Goal: Information Seeking & Learning: Learn about a topic

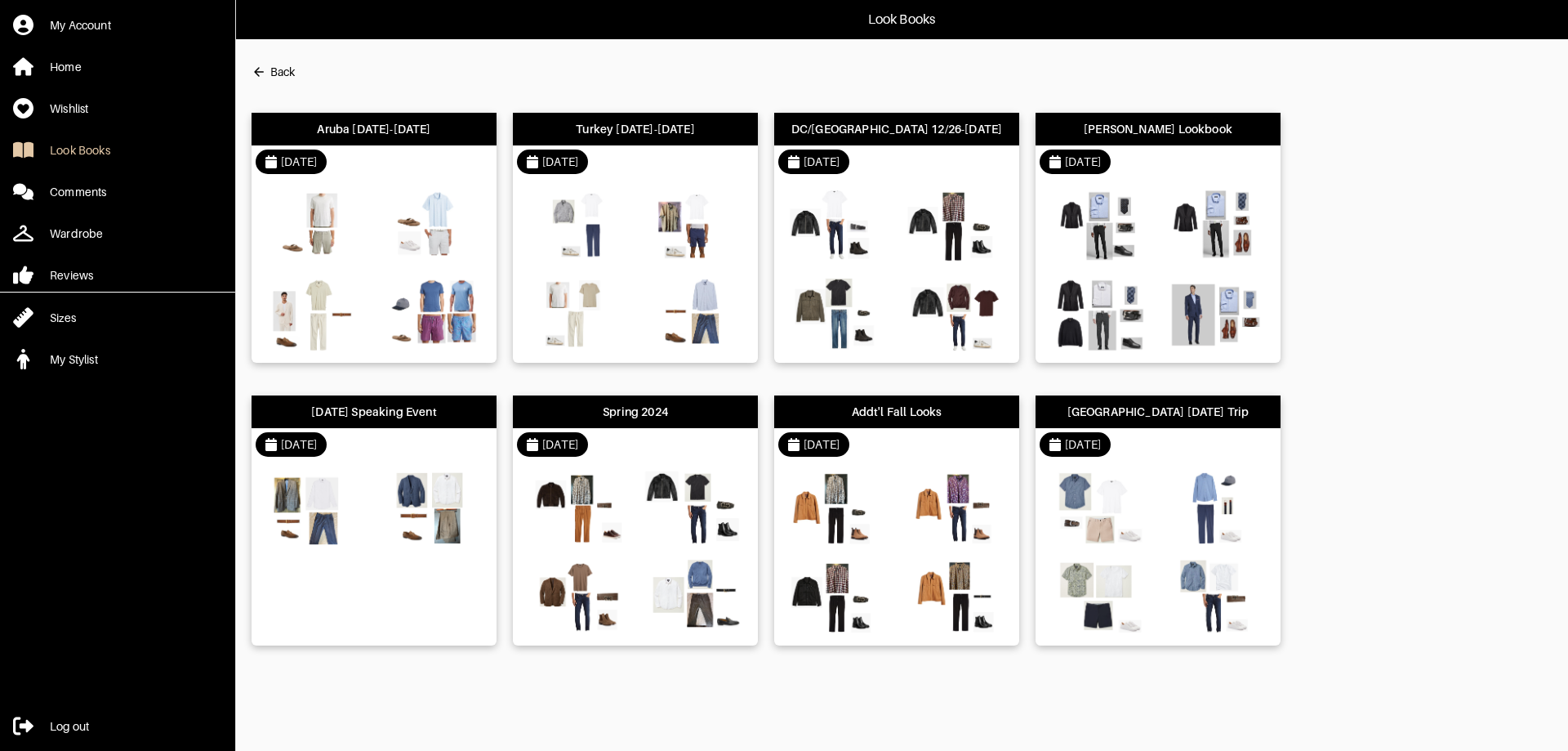
click at [373, 128] on div "Aruba [DATE]-[DATE]" at bounding box center [374, 128] width 114 height 16
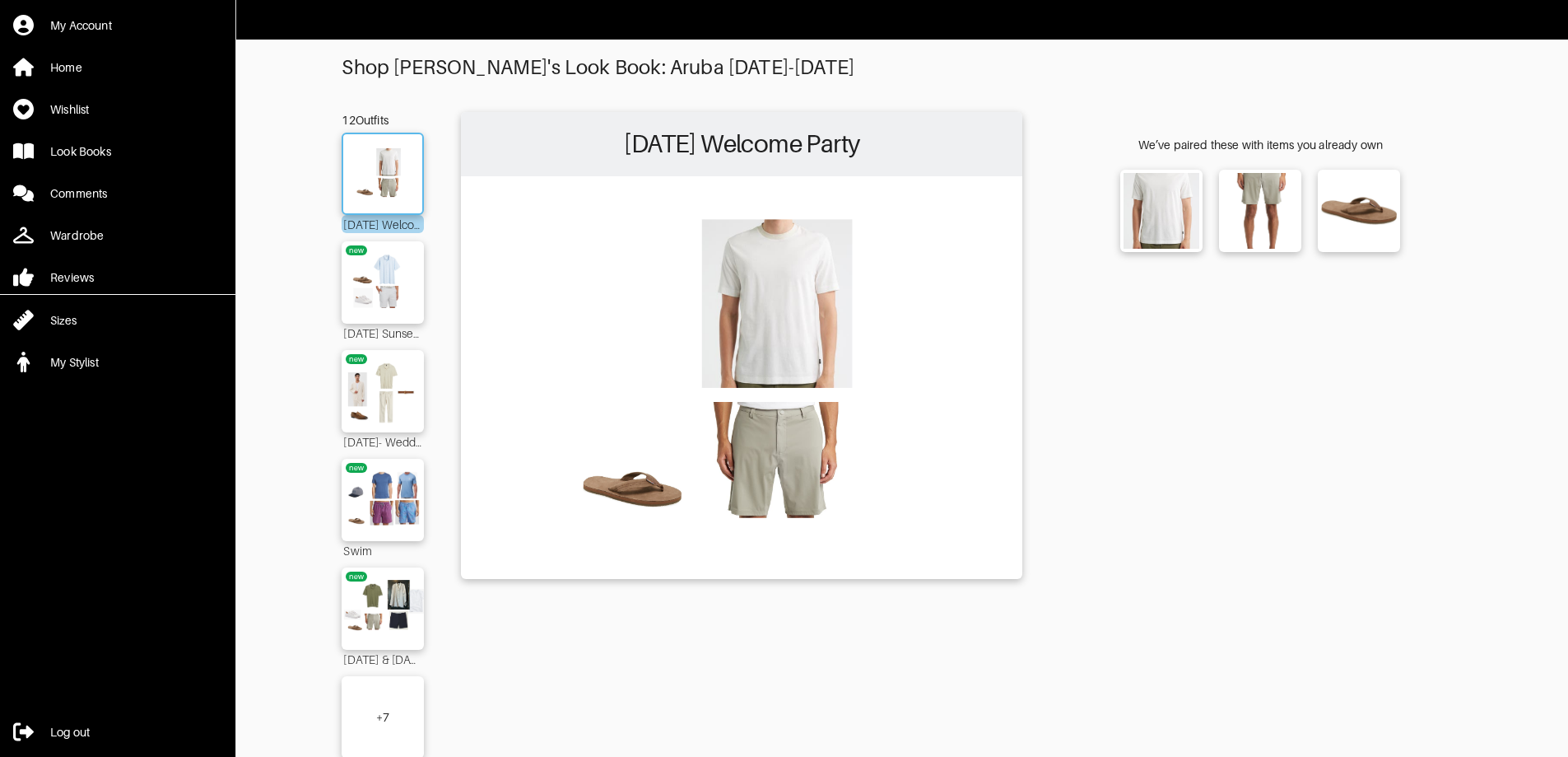
click at [396, 176] on img at bounding box center [383, 173] width 89 height 63
click at [1158, 230] on img at bounding box center [1161, 211] width 73 height 73
drag, startPoint x: 876, startPoint y: 289, endPoint x: 1336, endPoint y: 490, distance: 502.0
click at [1336, 490] on div "We’ve paired these with items you already own" at bounding box center [1260, 444] width 402 height 664
click at [1365, 195] on img at bounding box center [1359, 211] width 73 height 73
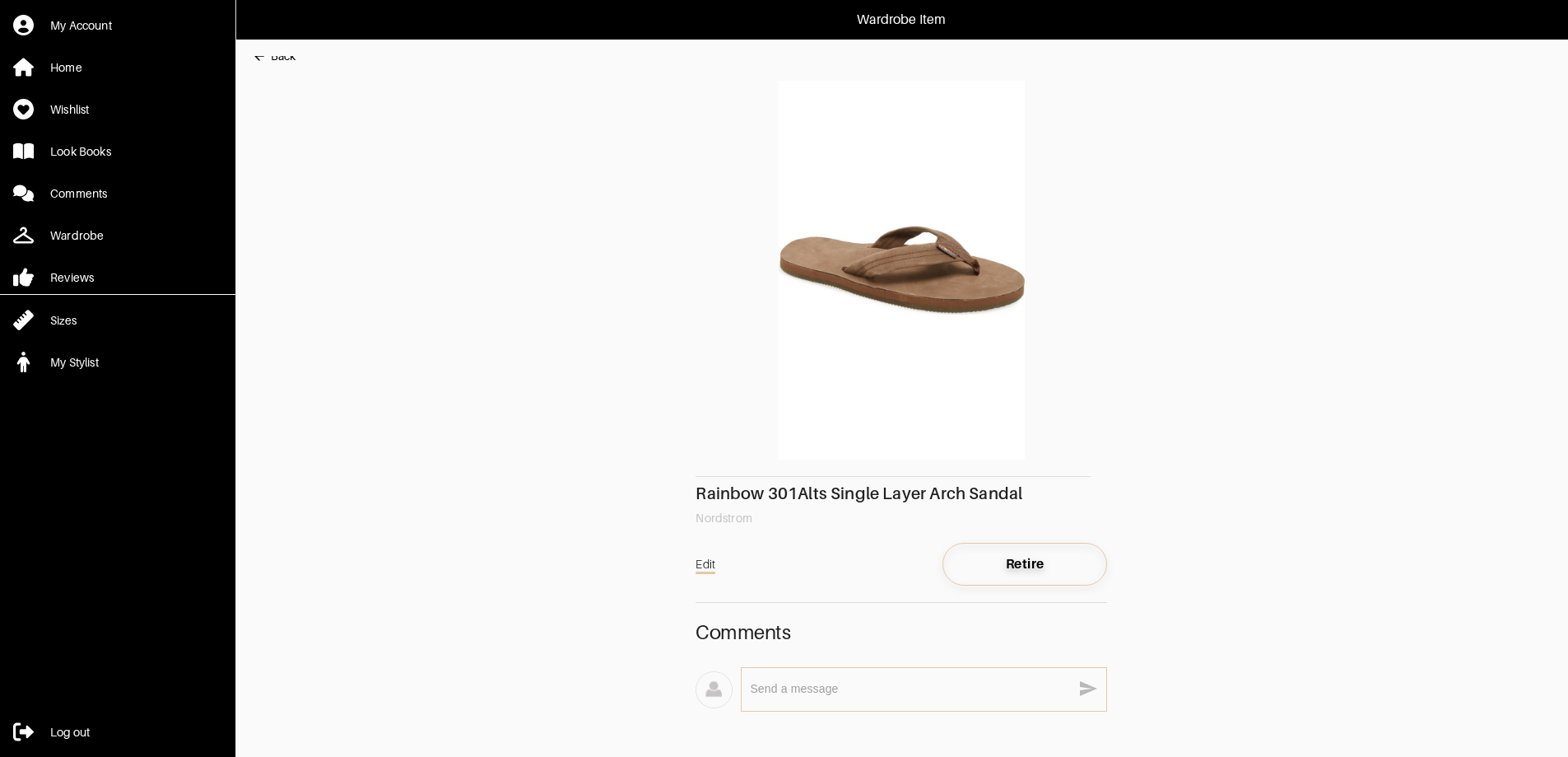
click at [1042, 559] on span "Retire" at bounding box center [1024, 563] width 138 height 16
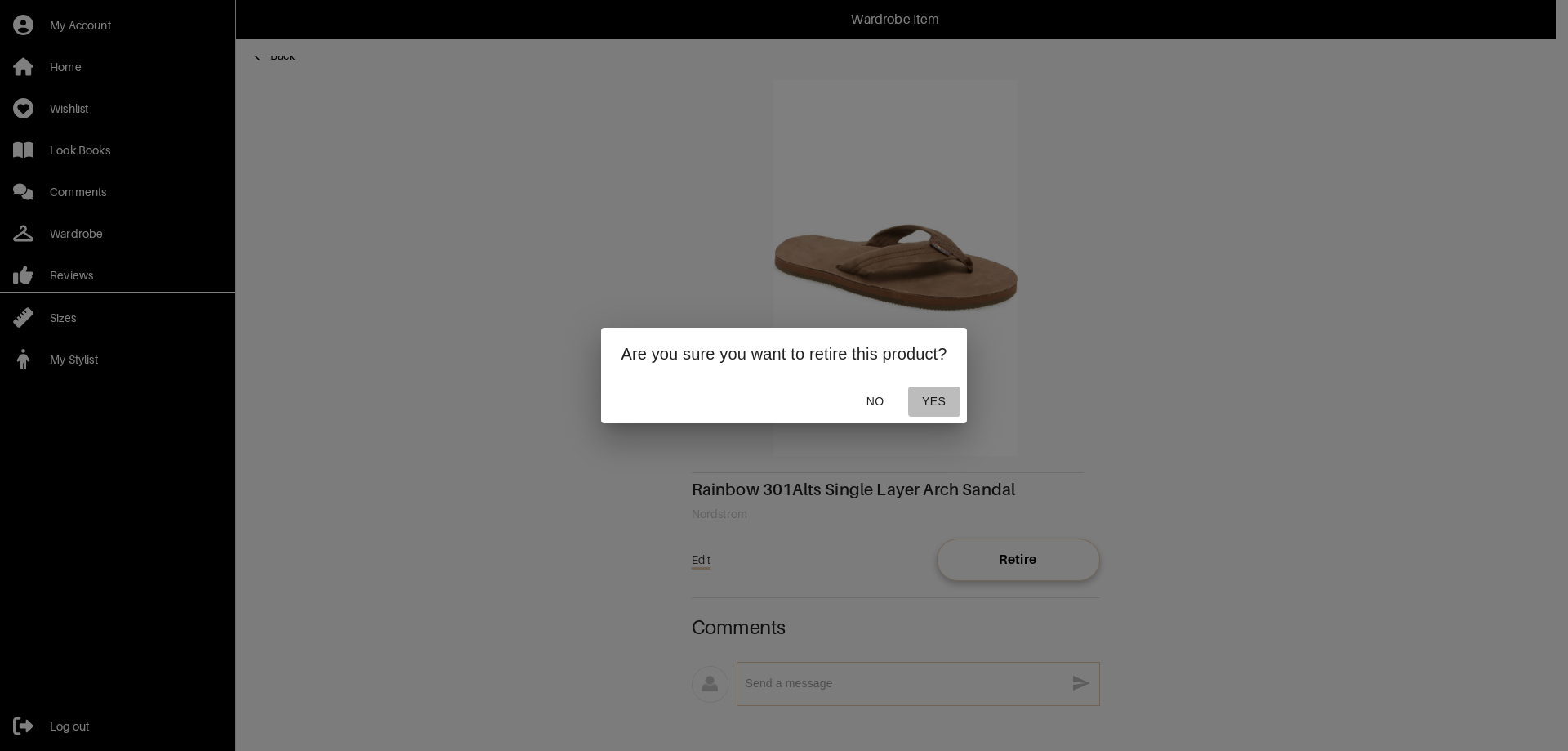
click at [940, 400] on span "Yes" at bounding box center [935, 401] width 39 height 20
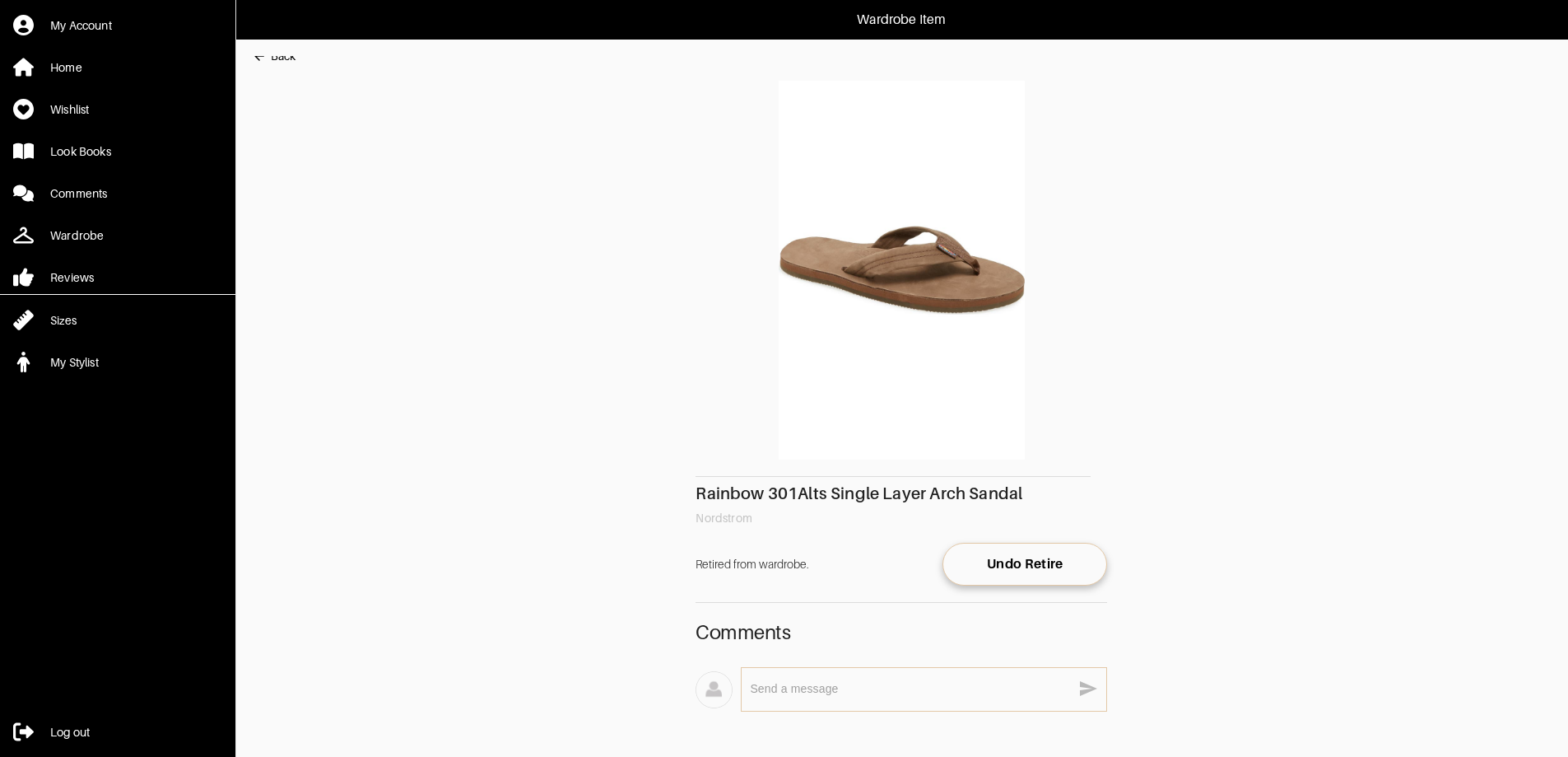
scroll to position [57, 0]
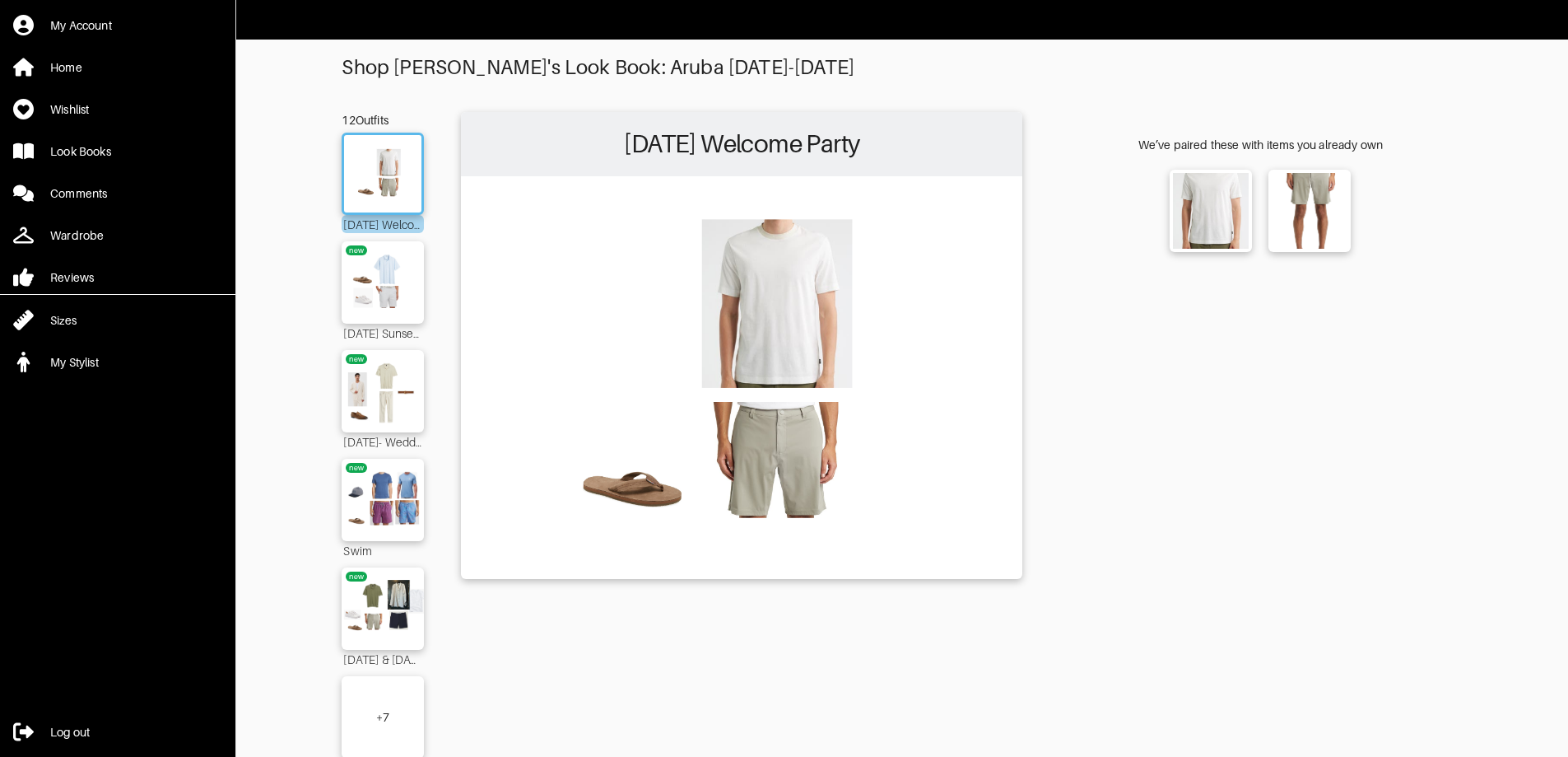
click at [801, 294] on img at bounding box center [741, 376] width 545 height 384
click at [1211, 203] on img at bounding box center [1211, 211] width 73 height 73
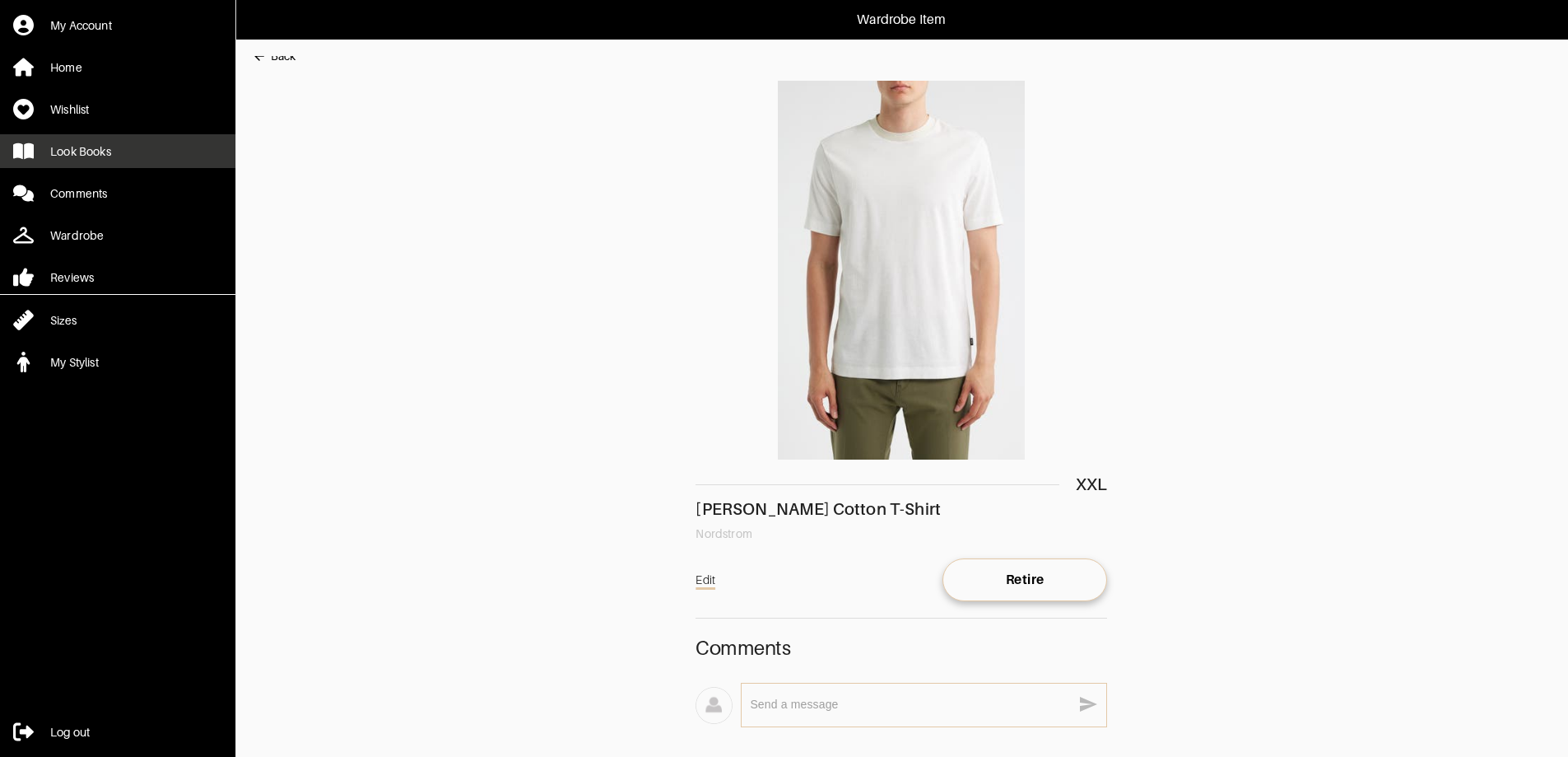
click at [108, 148] on div "Look Books" at bounding box center [81, 151] width 61 height 16
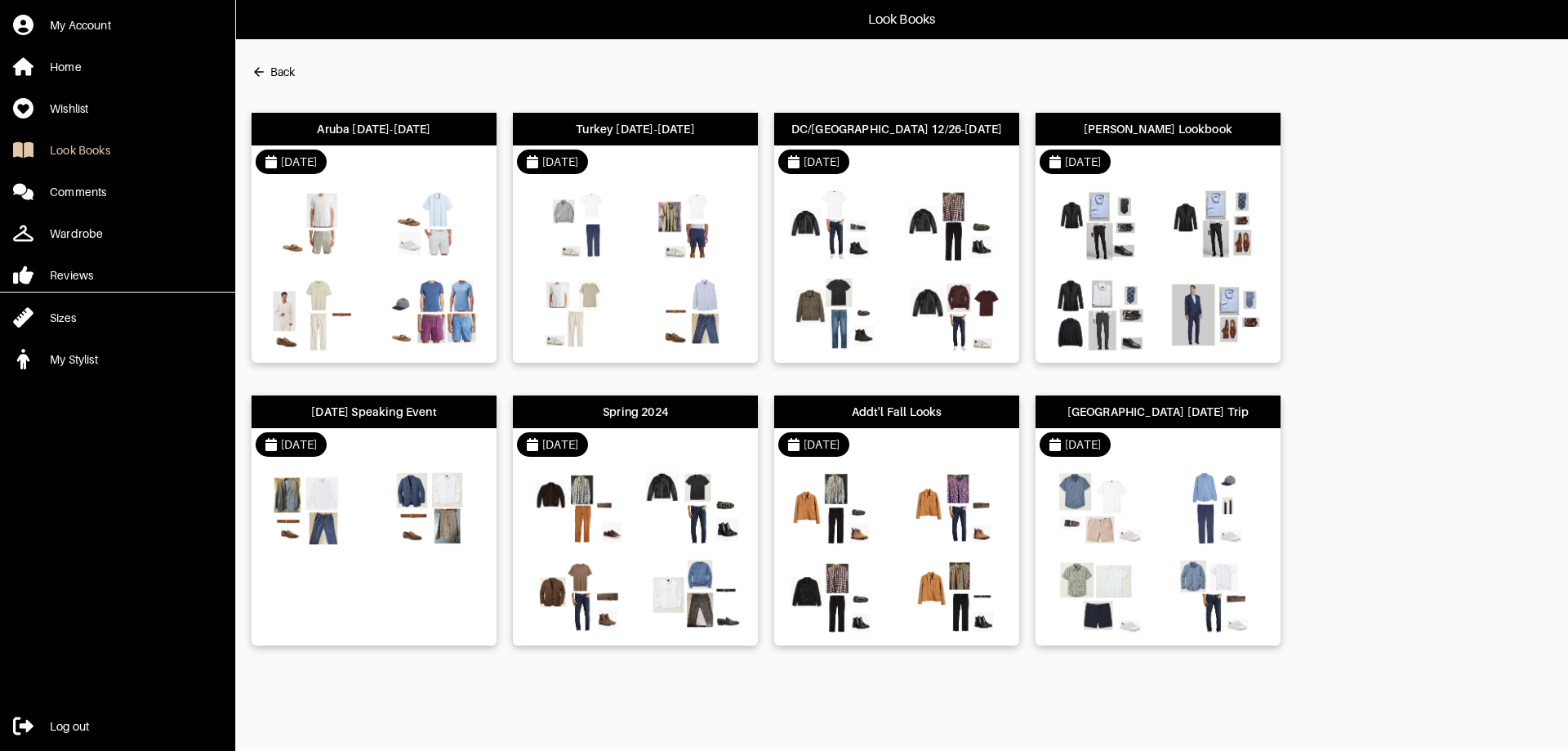
click at [407, 174] on div "10/6/25" at bounding box center [374, 162] width 245 height 32
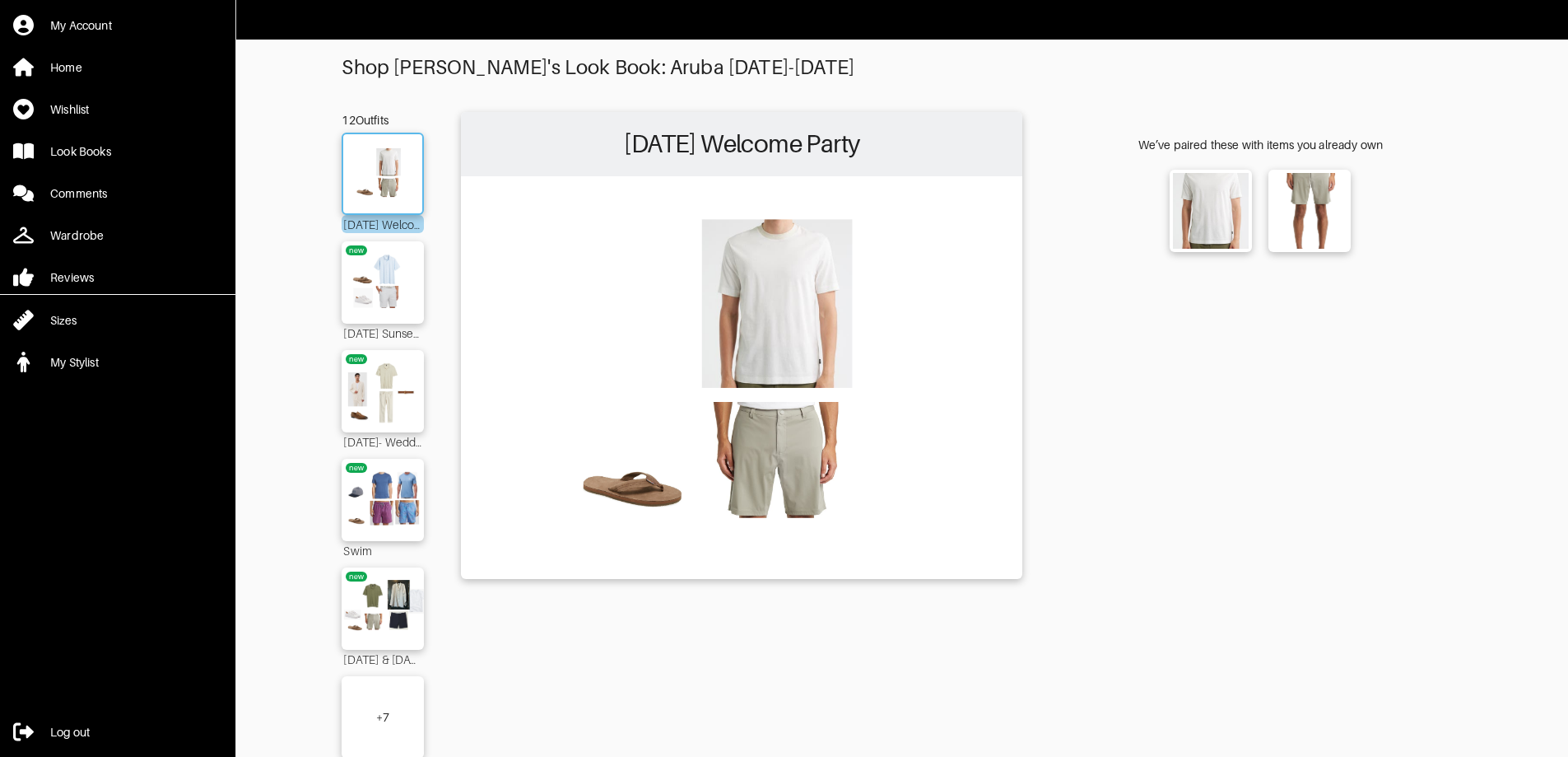
click at [387, 167] on img at bounding box center [383, 173] width 89 height 63
click at [776, 283] on img at bounding box center [741, 376] width 545 height 384
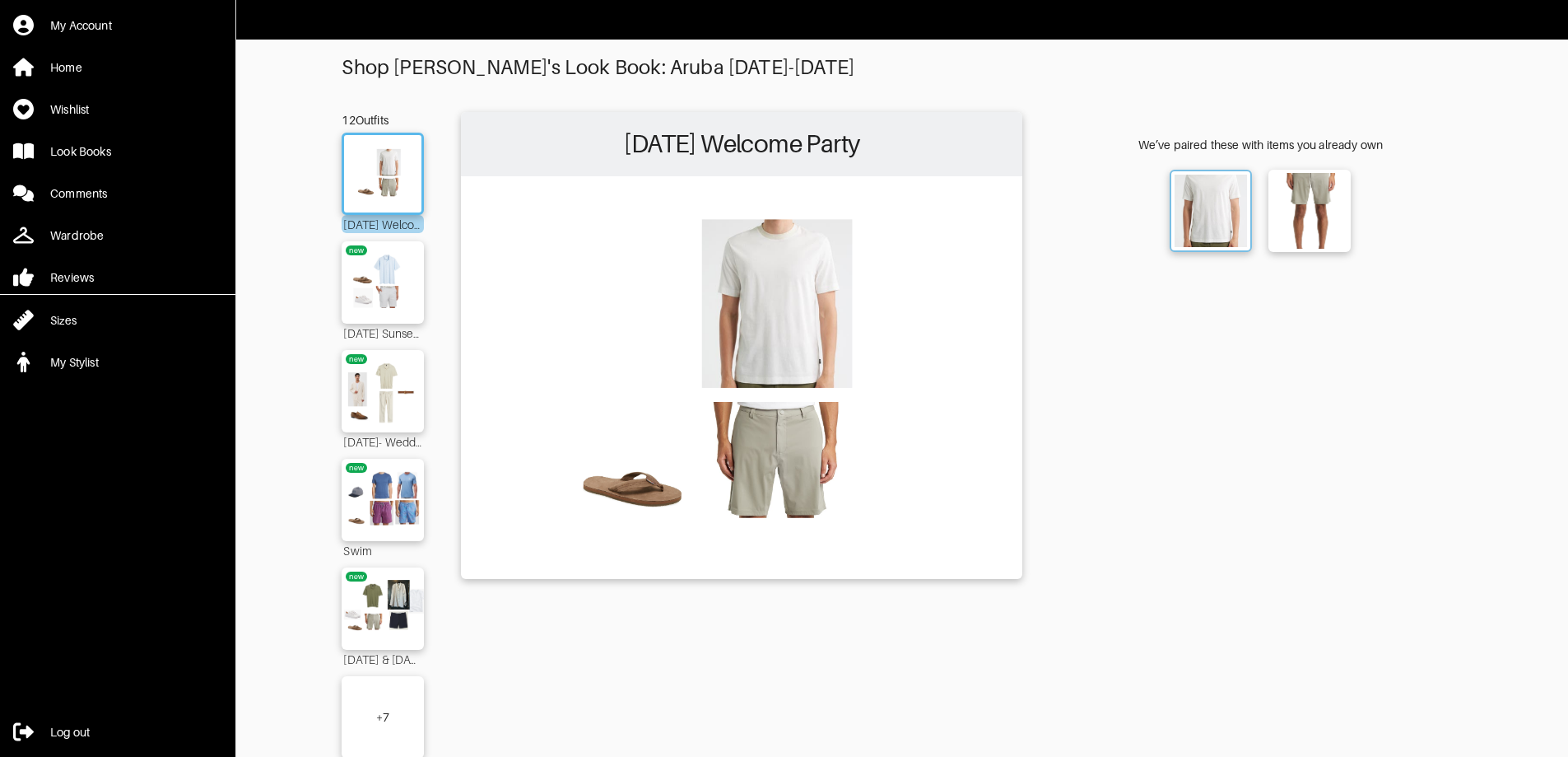
click at [1210, 217] on img at bounding box center [1211, 211] width 73 height 73
click at [410, 275] on img at bounding box center [383, 282] width 89 height 63
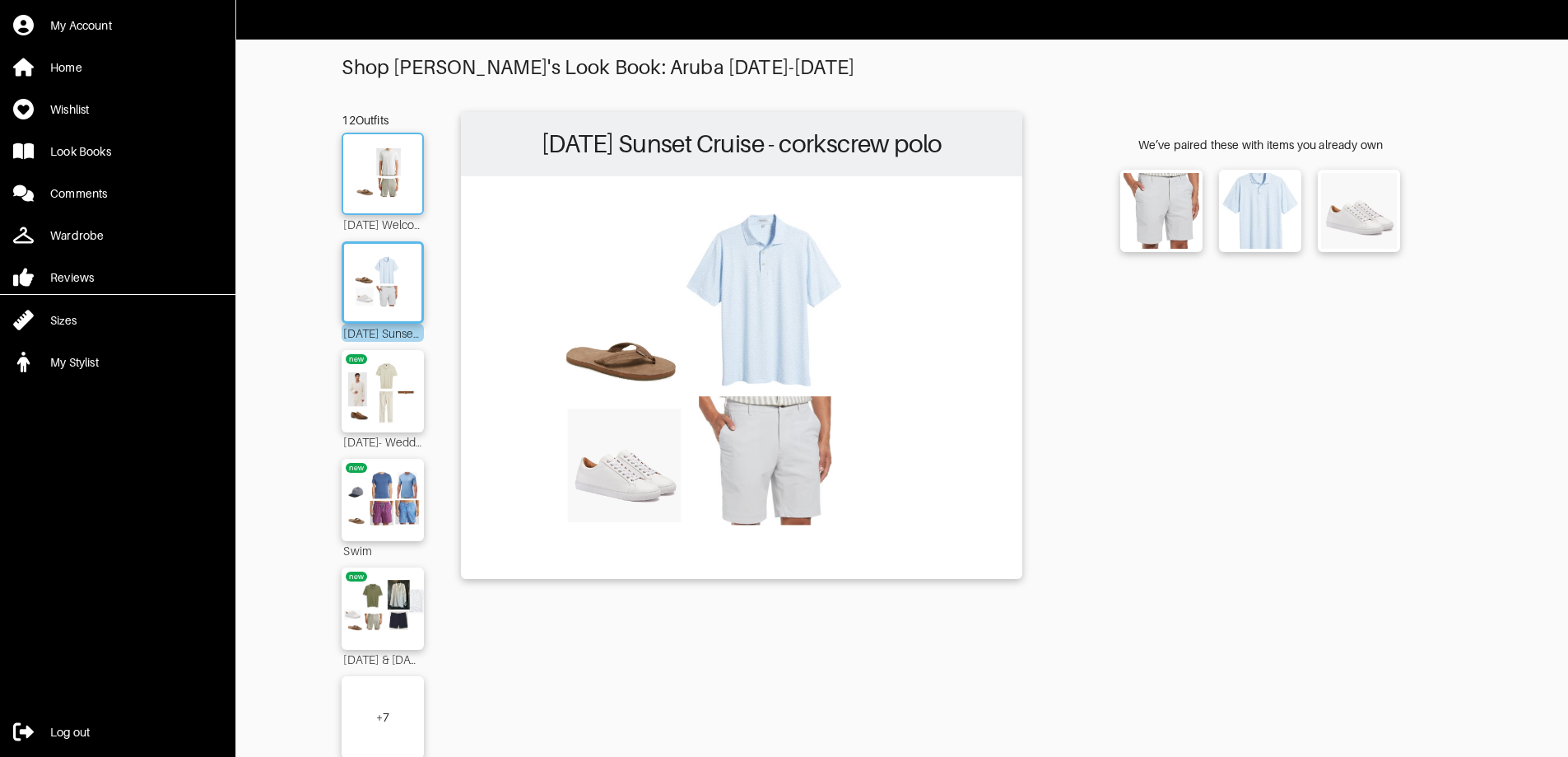
click at [389, 174] on img at bounding box center [383, 173] width 89 height 63
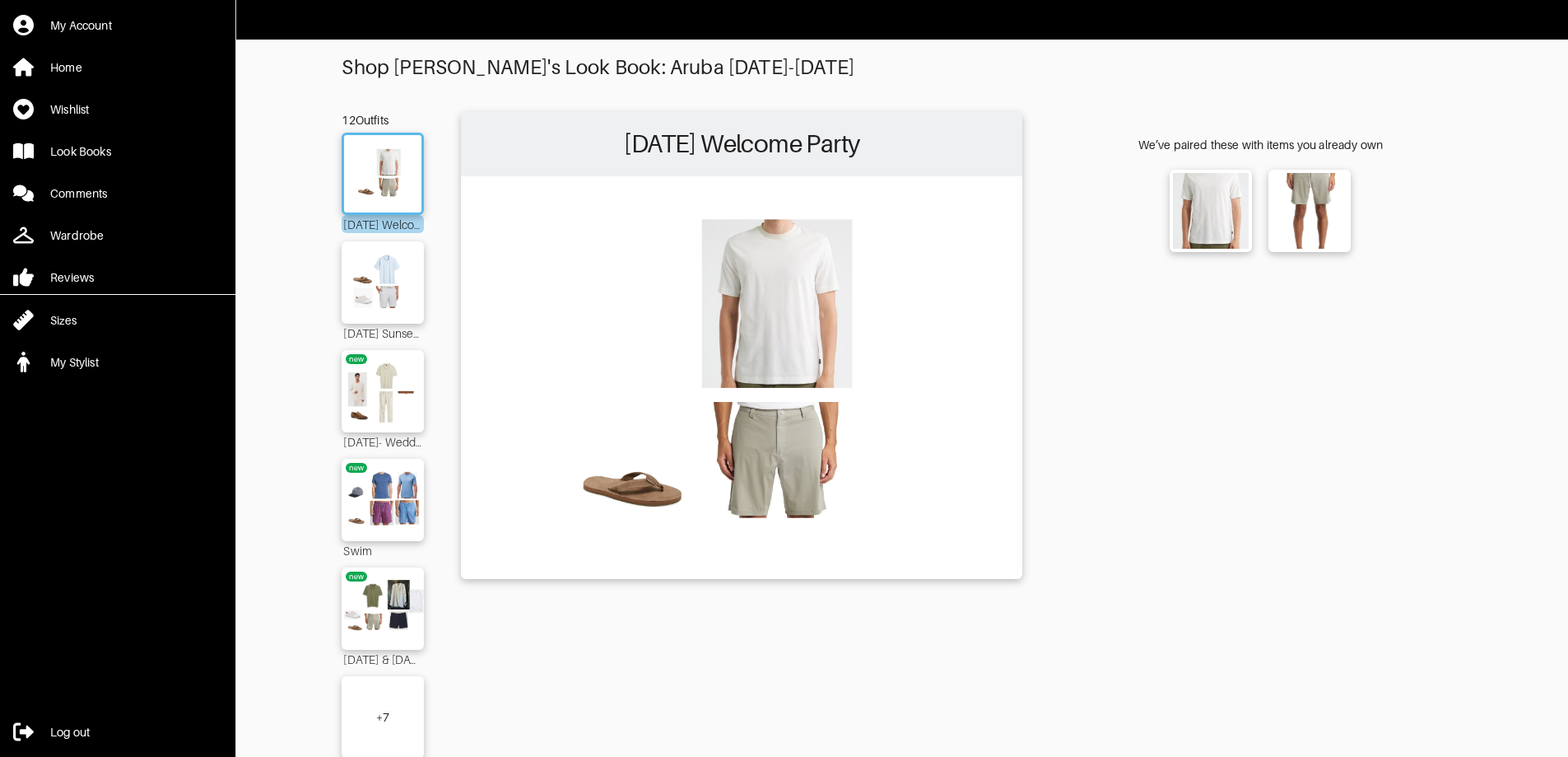
click at [724, 295] on img at bounding box center [741, 376] width 545 height 384
click at [763, 292] on img at bounding box center [741, 376] width 545 height 384
click at [1244, 231] on img at bounding box center [1211, 211] width 73 height 73
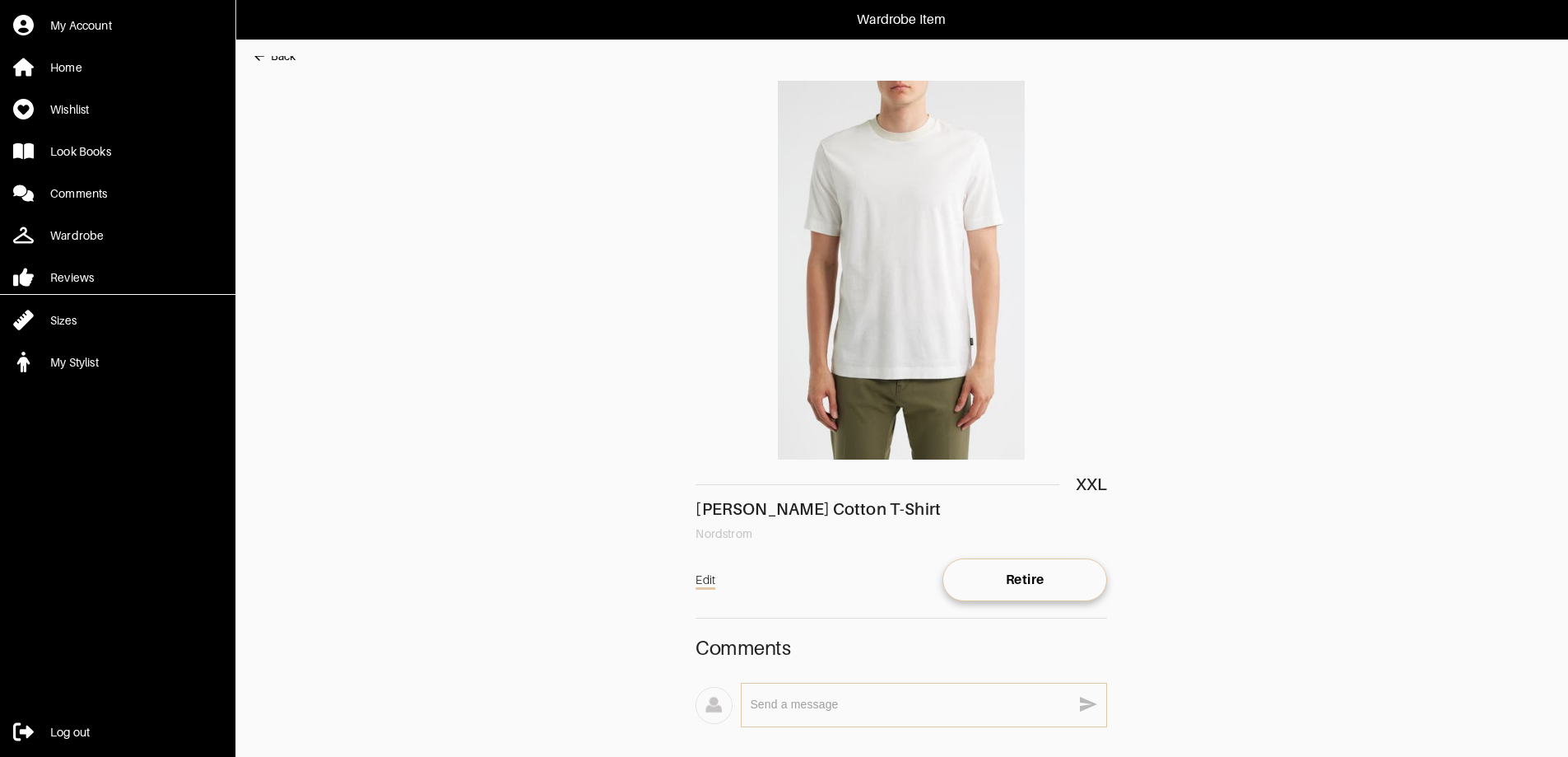
click at [290, 62] on div "Back" at bounding box center [283, 56] width 25 height 16
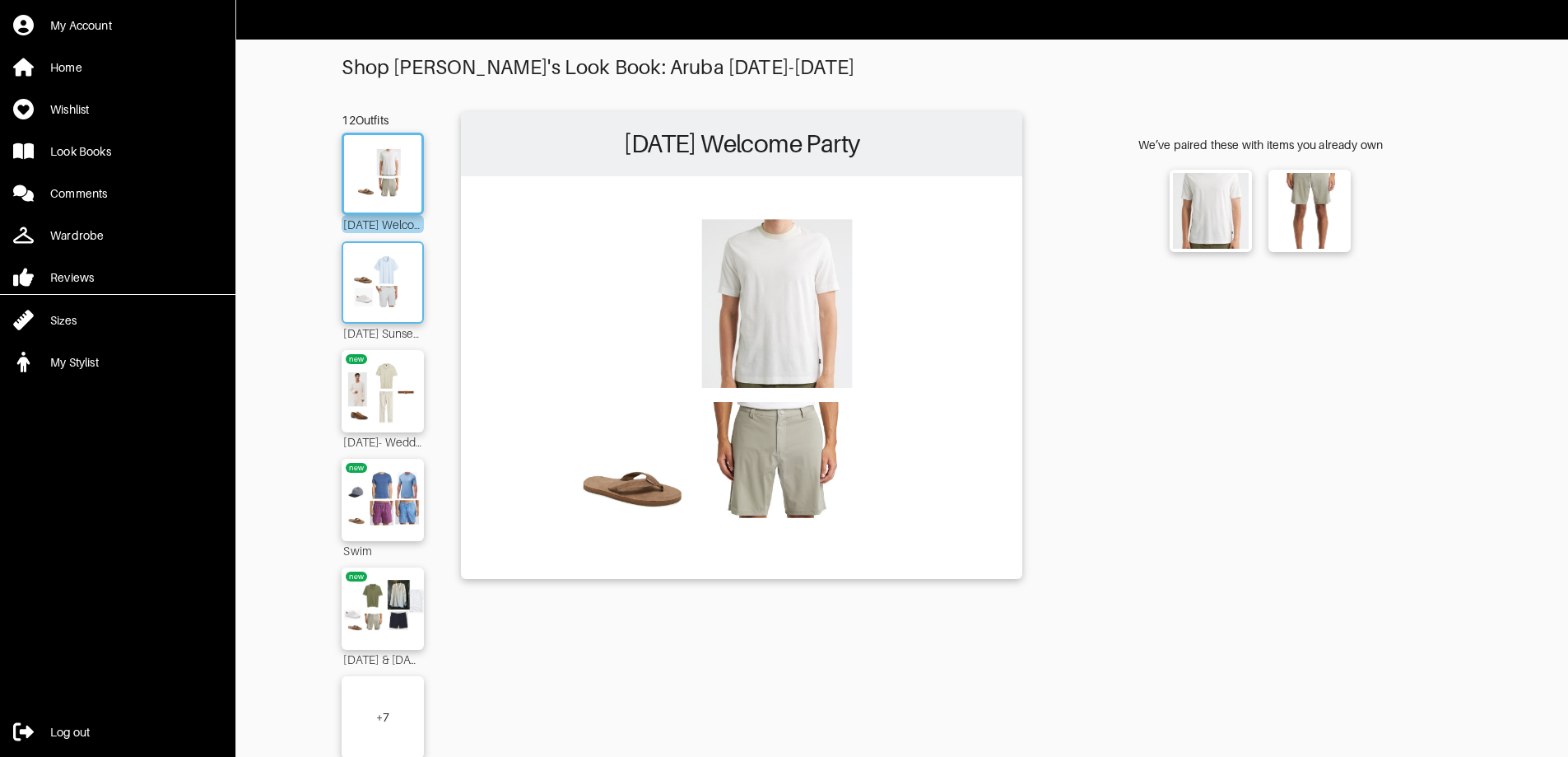
click at [411, 266] on img at bounding box center [383, 282] width 89 height 63
click at [372, 261] on img at bounding box center [383, 282] width 89 height 63
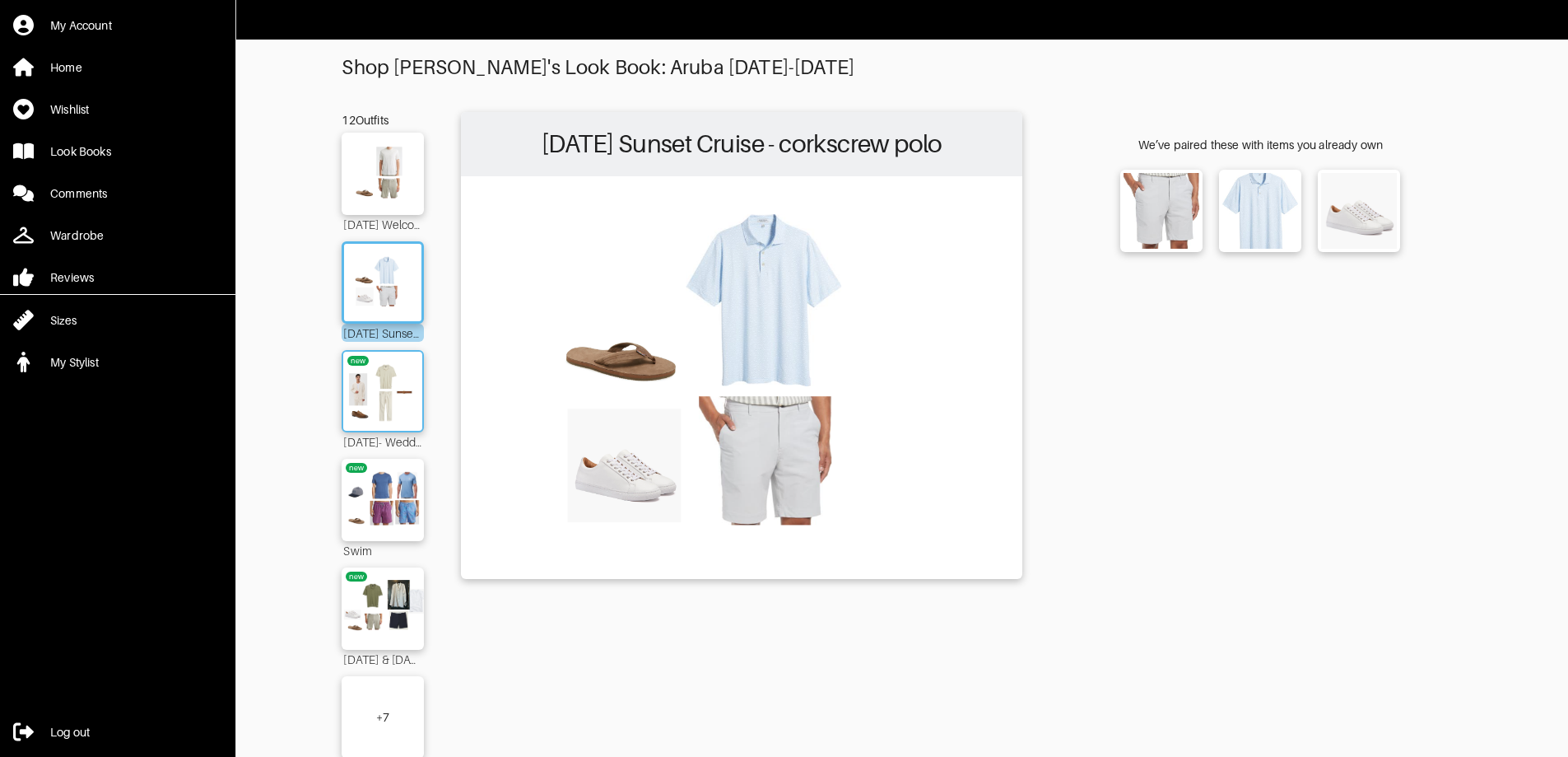
click at [398, 396] on img at bounding box center [383, 391] width 89 height 63
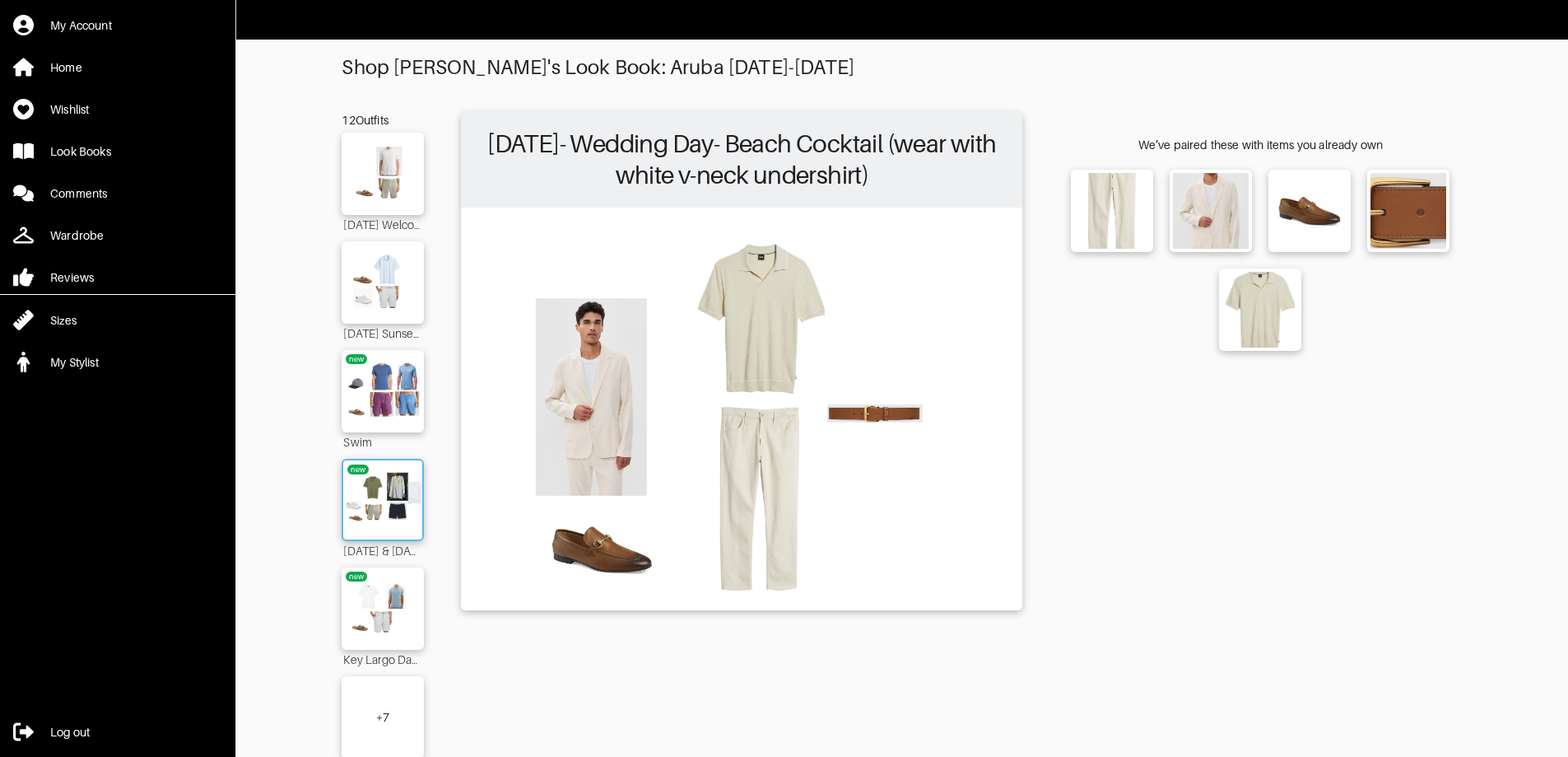
click at [384, 498] on img at bounding box center [383, 500] width 89 height 63
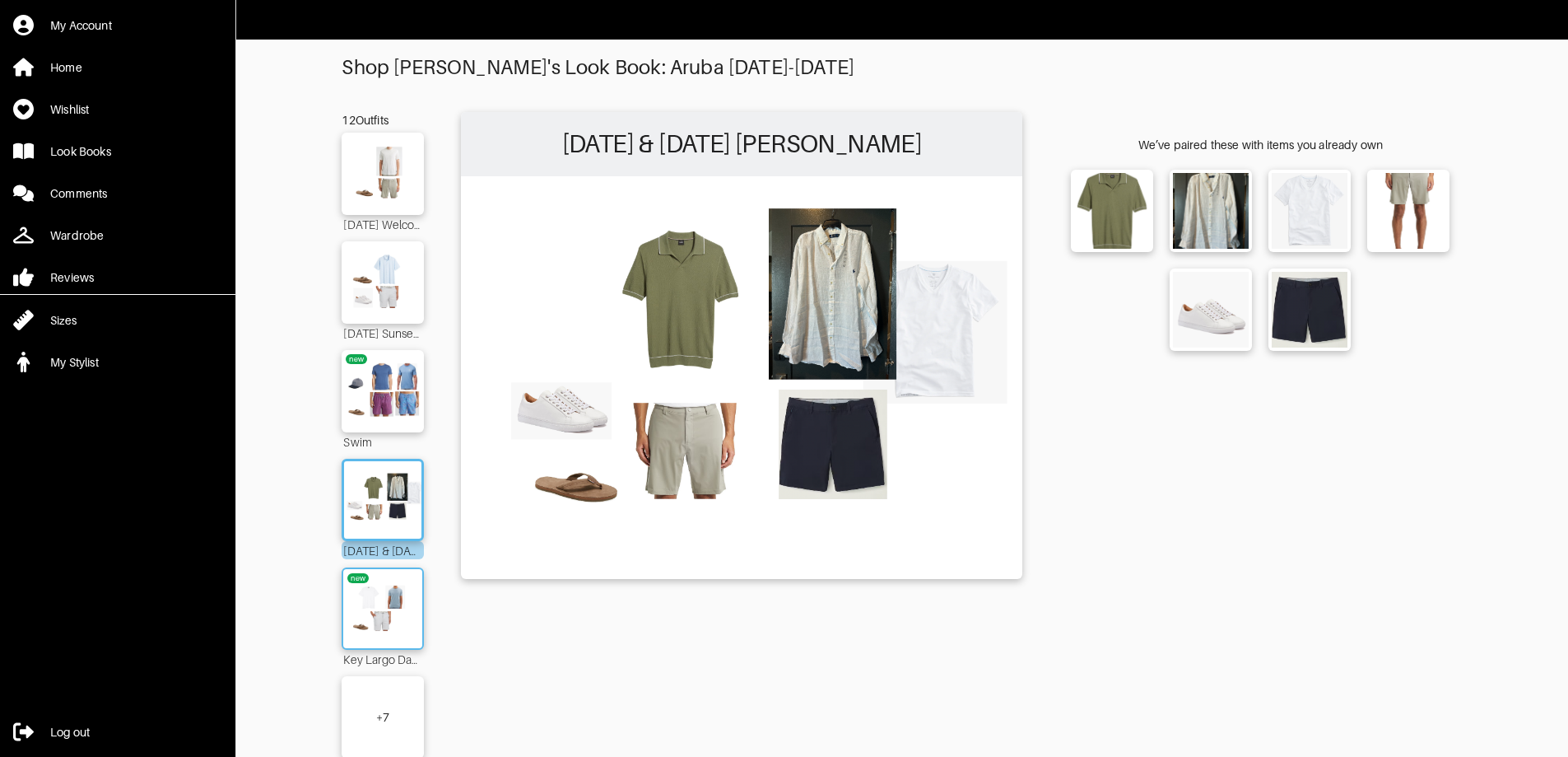
click at [386, 592] on img at bounding box center [383, 608] width 89 height 63
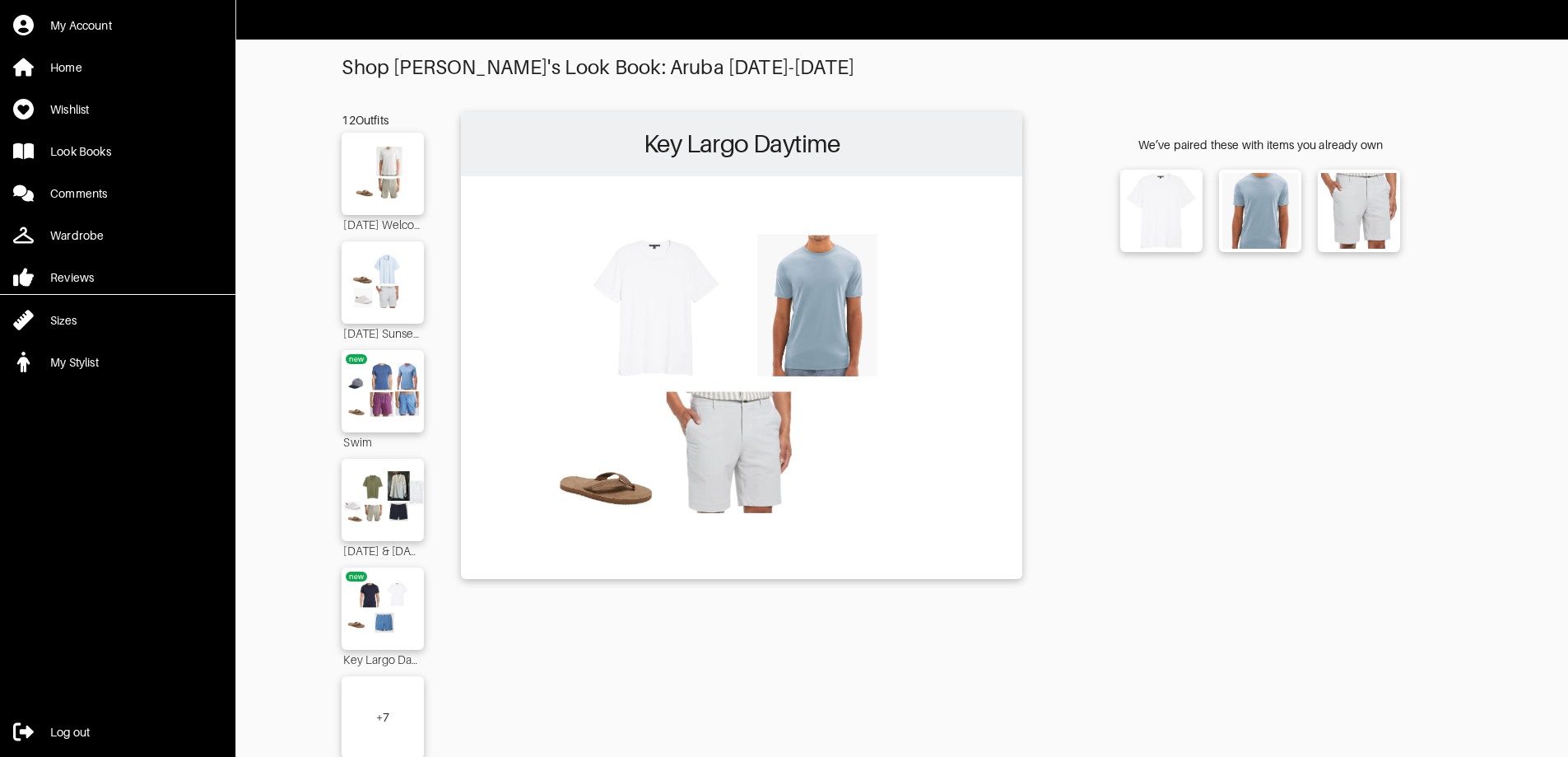
scroll to position [49, 0]
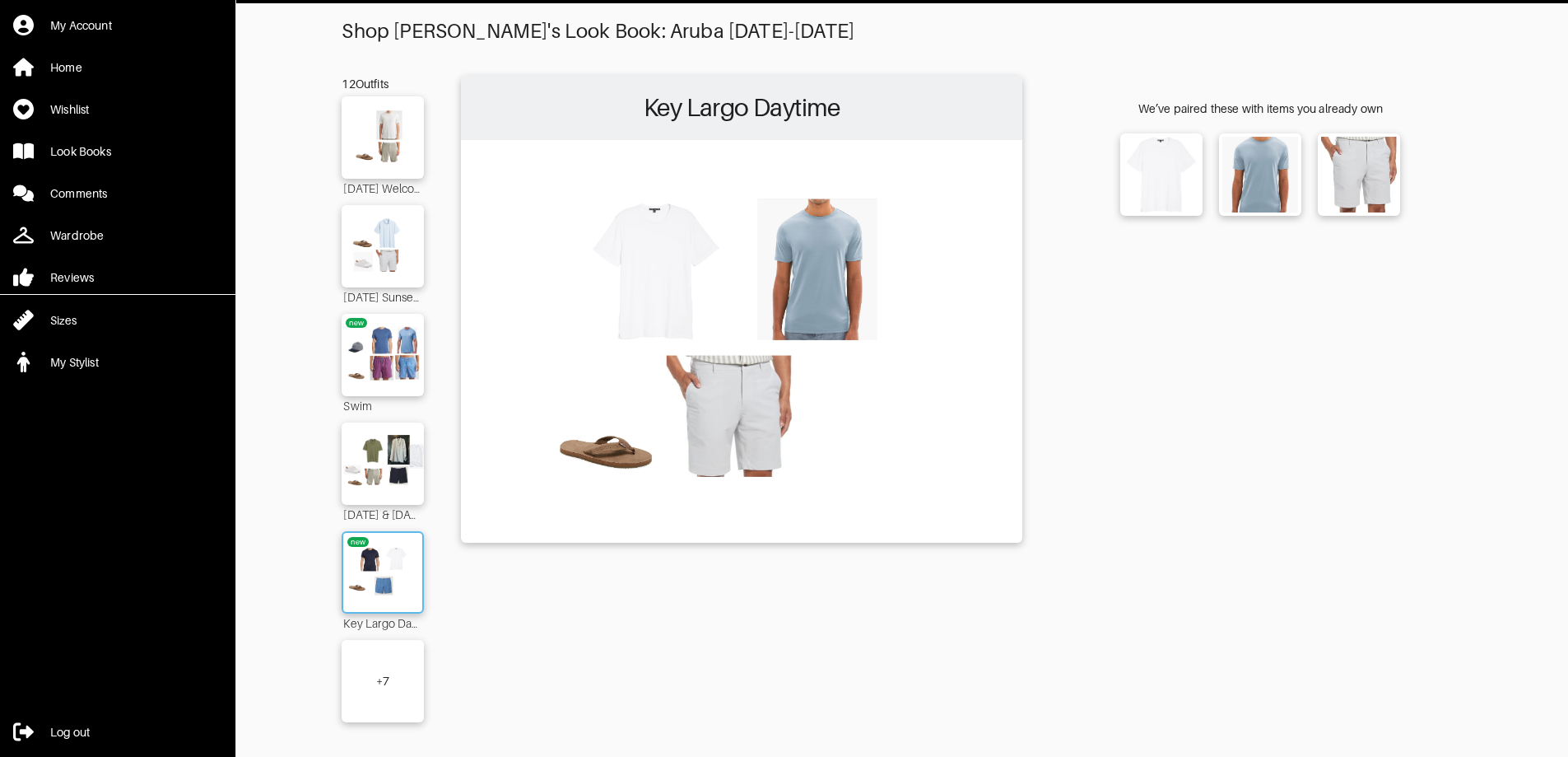
click at [382, 551] on img at bounding box center [383, 572] width 89 height 63
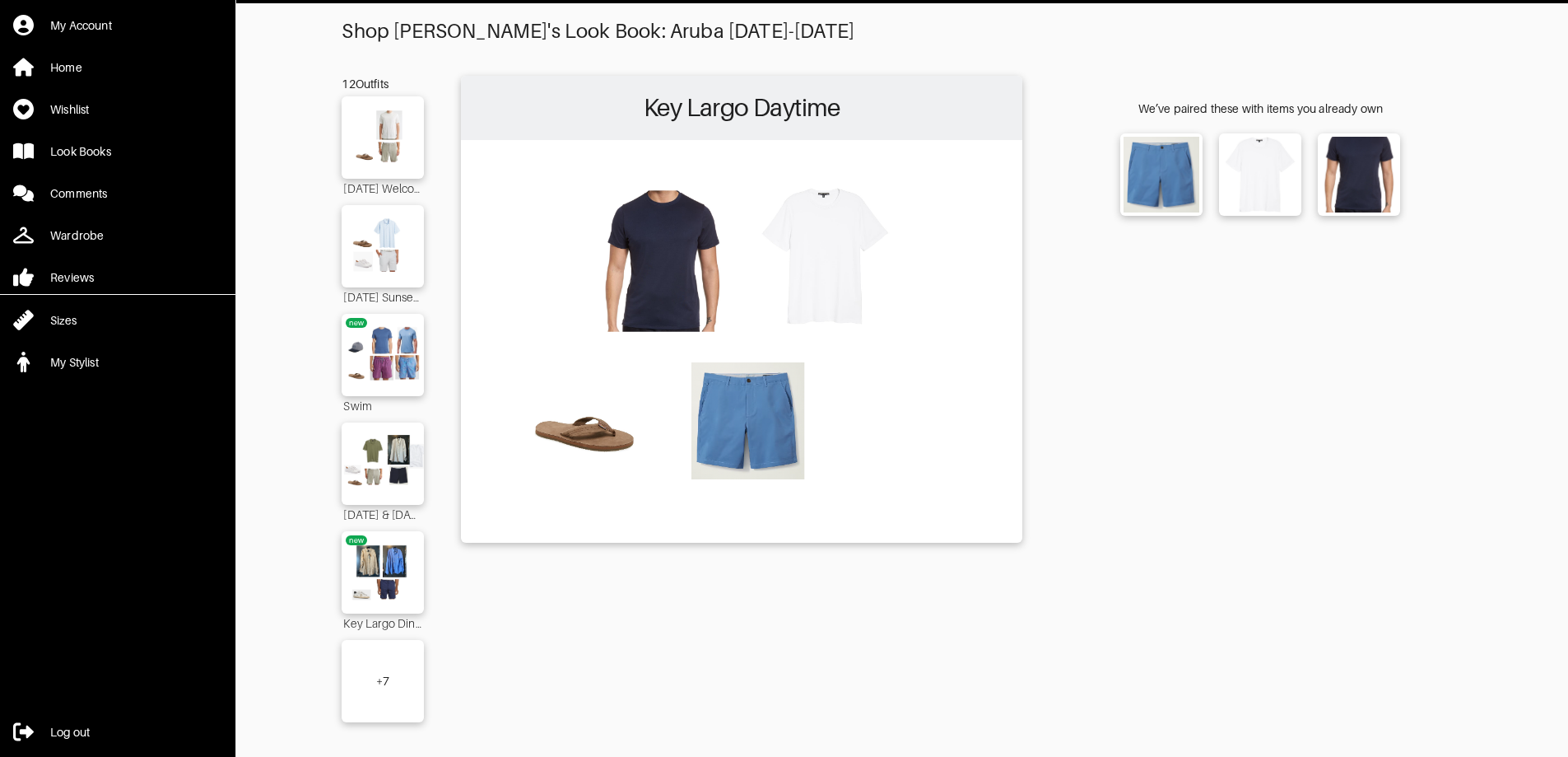
click at [382, 673] on div "+ 7" at bounding box center [382, 681] width 13 height 16
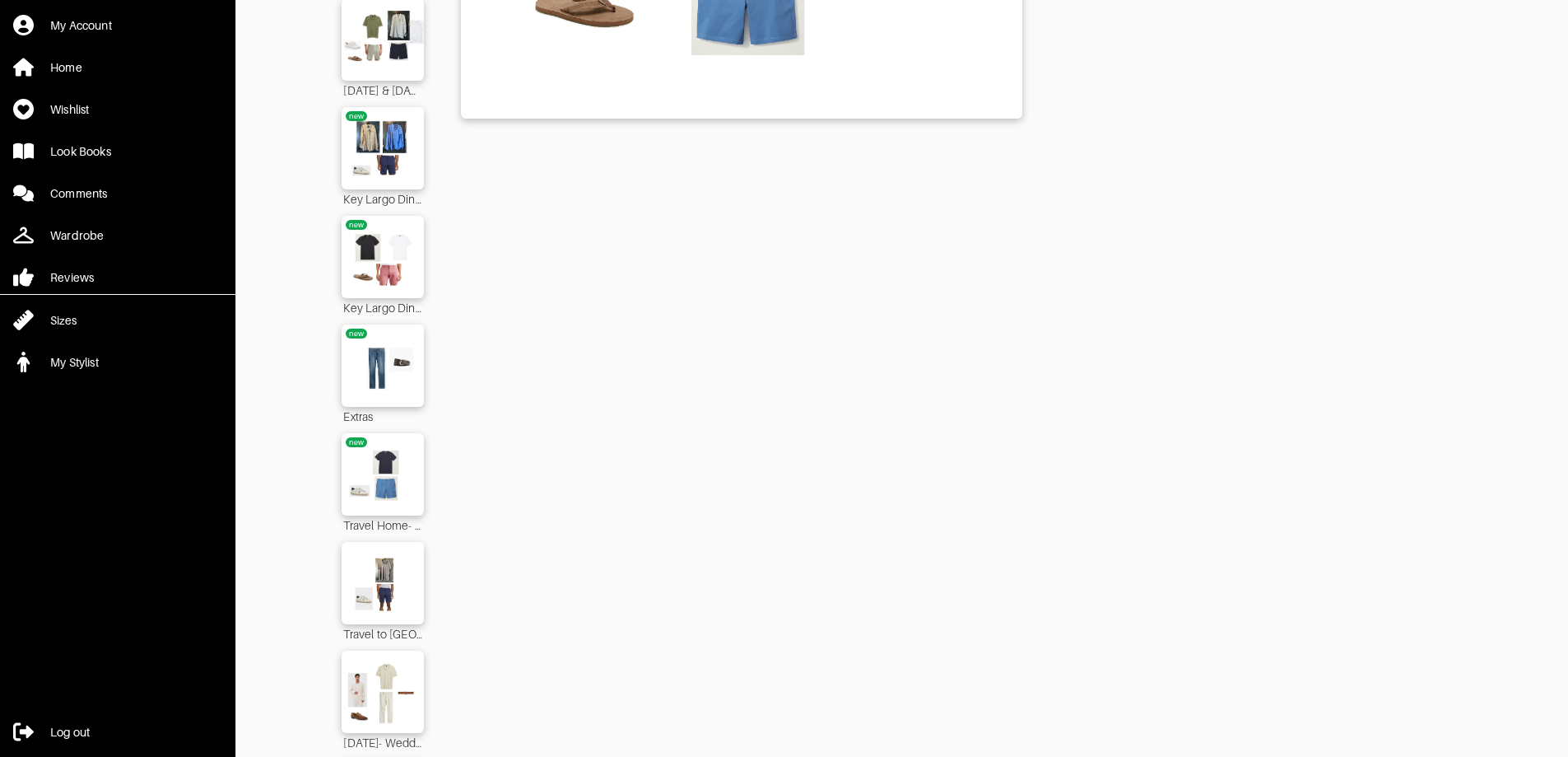
scroll to position [543, 0]
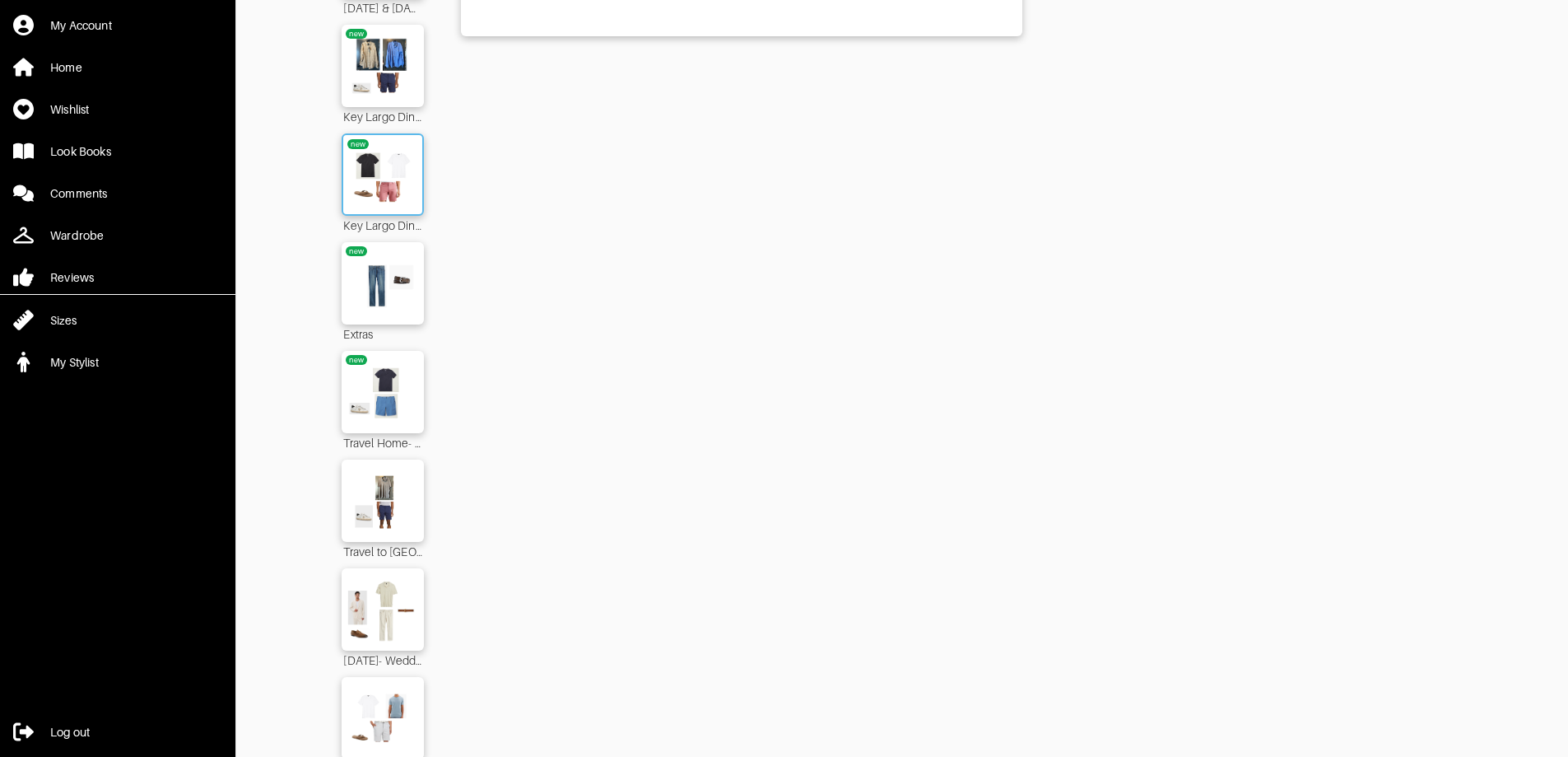
click at [373, 160] on img at bounding box center [383, 174] width 89 height 63
